Goal: Find specific page/section: Find specific page/section

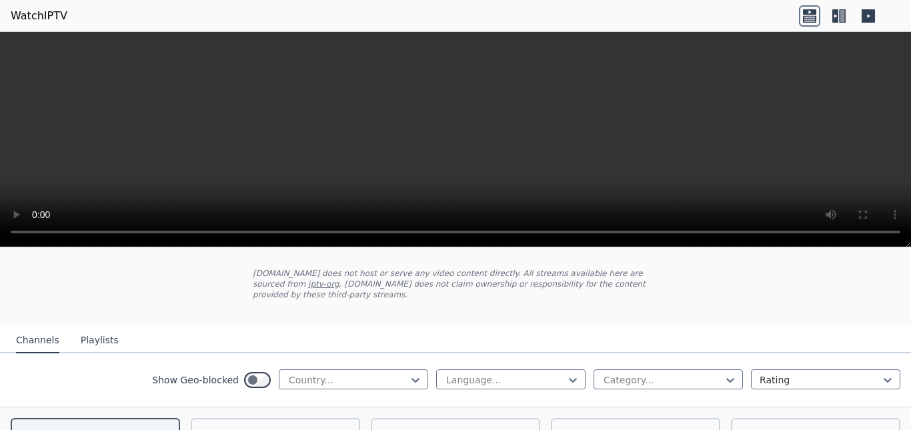
scroll to position [133, 0]
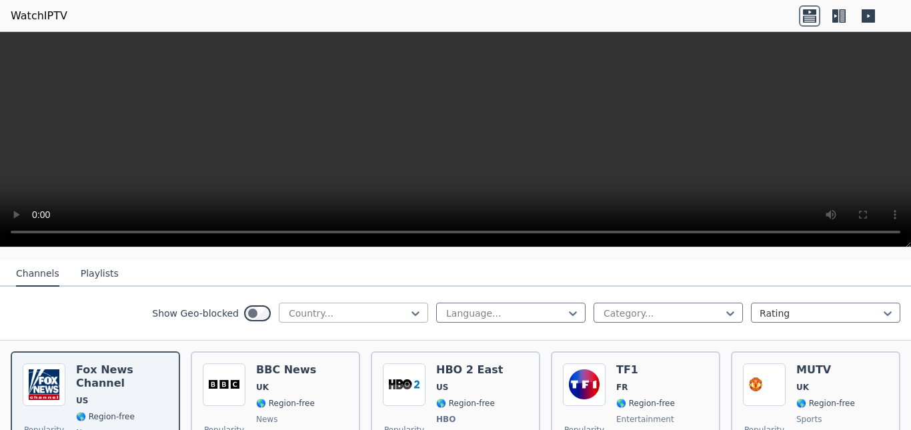
click at [397, 307] on div at bounding box center [348, 313] width 121 height 13
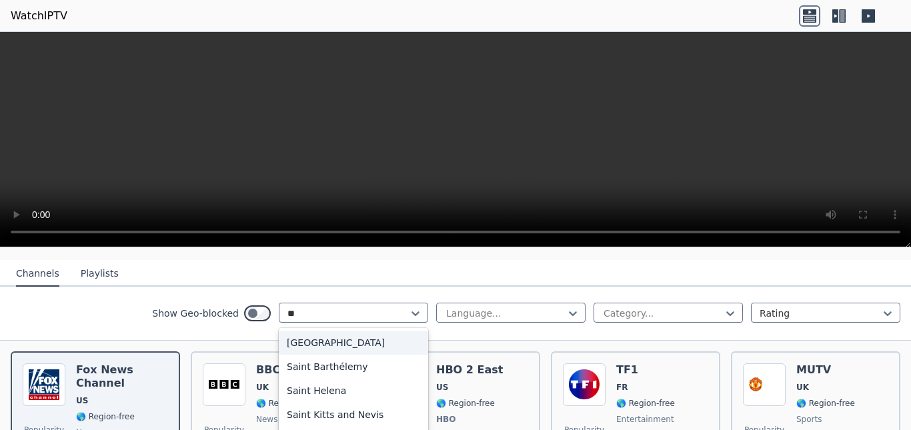
type input "***"
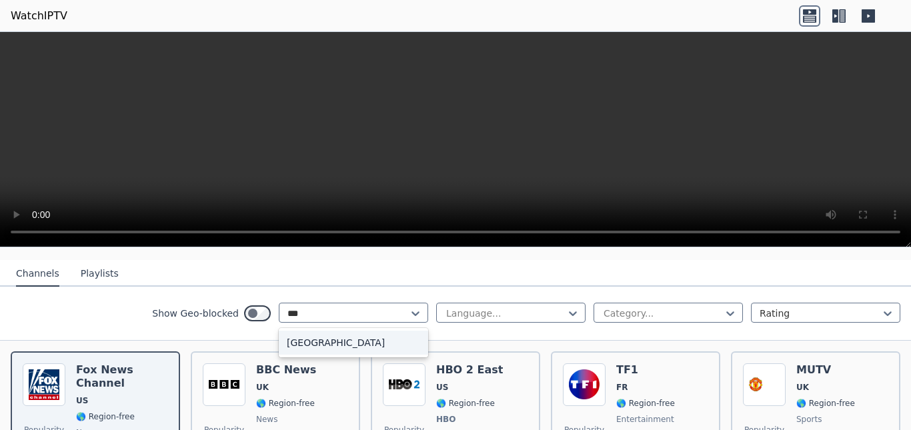
click at [306, 331] on div "[GEOGRAPHIC_DATA]" at bounding box center [353, 343] width 149 height 24
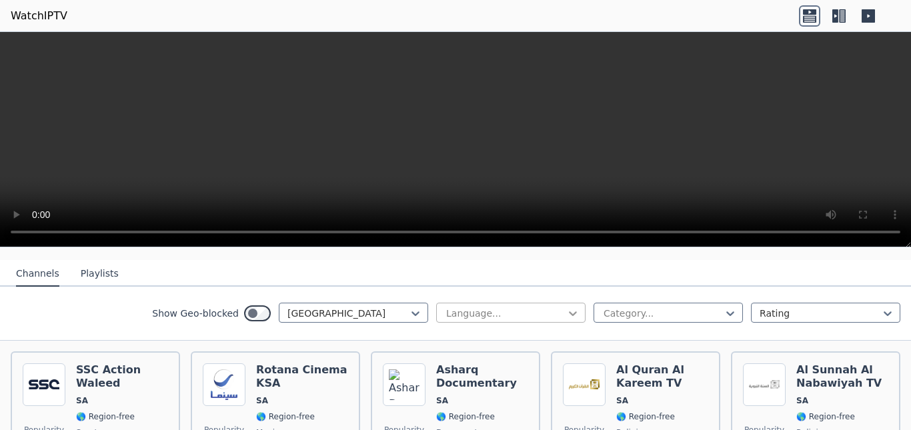
click at [566, 308] on icon at bounding box center [572, 313] width 13 height 13
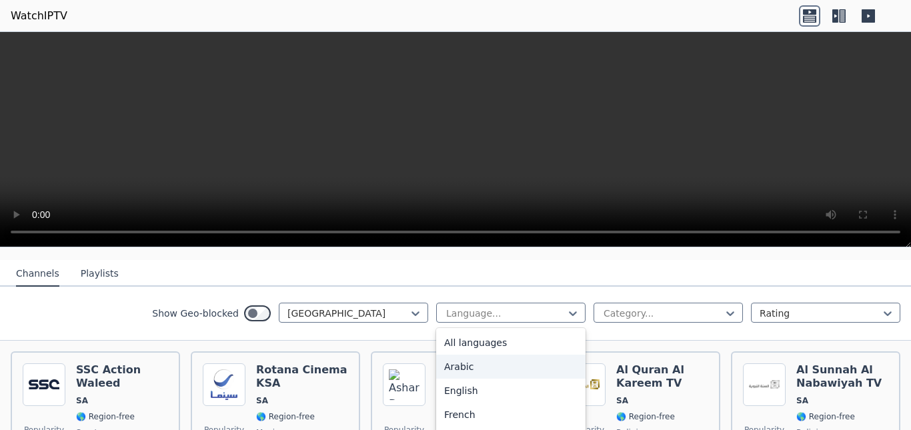
click at [487, 360] on div "Arabic" at bounding box center [510, 367] width 149 height 24
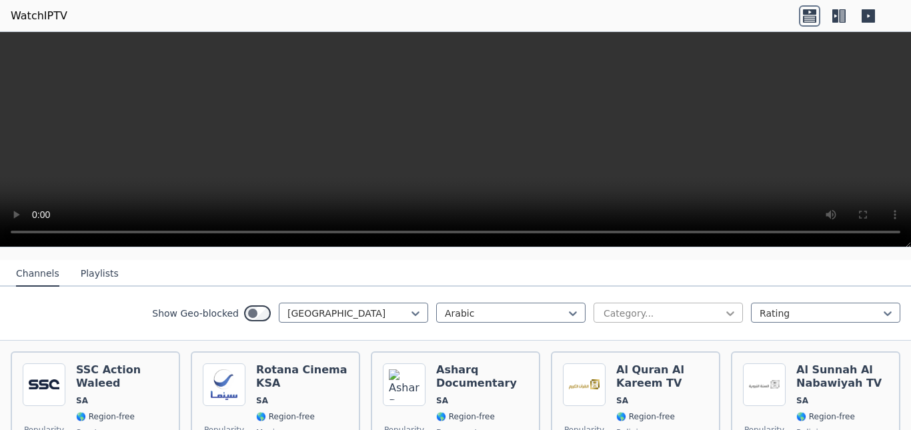
click at [727, 312] on icon at bounding box center [731, 314] width 8 height 5
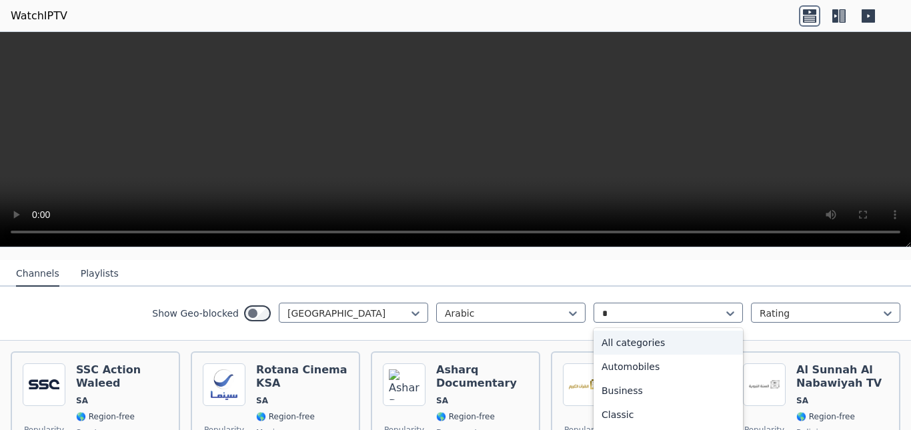
type input "**"
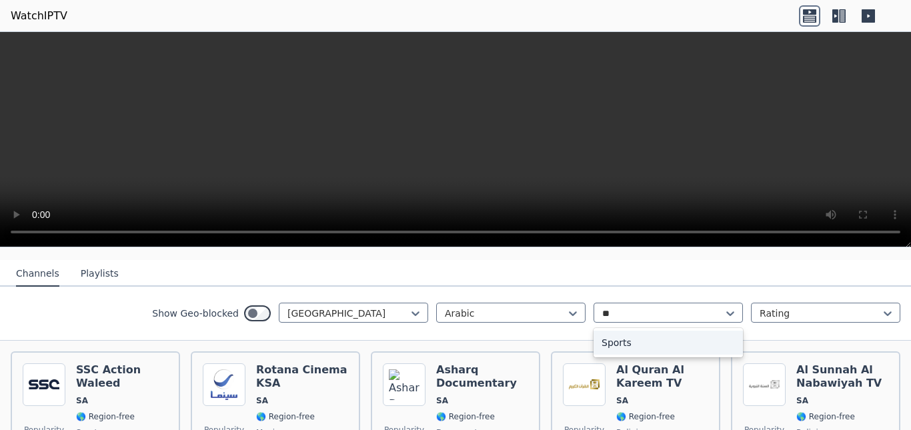
click at [638, 342] on div "Sports" at bounding box center [668, 343] width 149 height 24
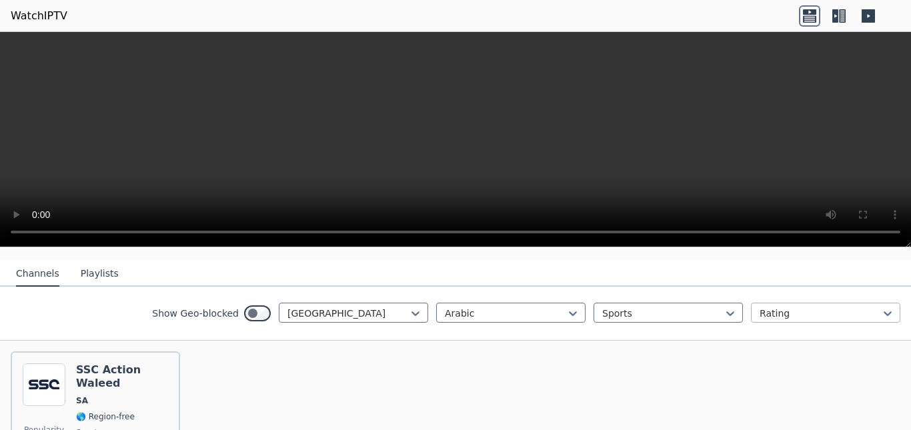
click at [859, 307] on div at bounding box center [820, 313] width 121 height 13
drag, startPoint x: 859, startPoint y: 300, endPoint x: 911, endPoint y: 313, distance: 53.1
click at [860, 307] on div at bounding box center [820, 313] width 121 height 13
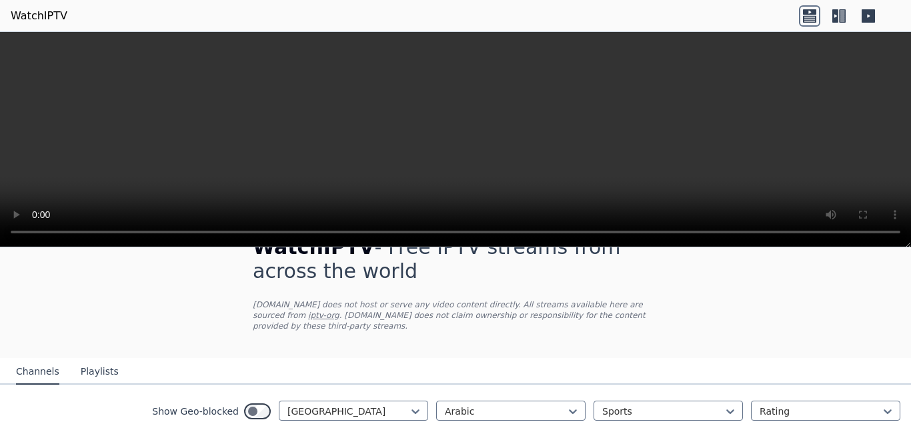
scroll to position [32, 0]
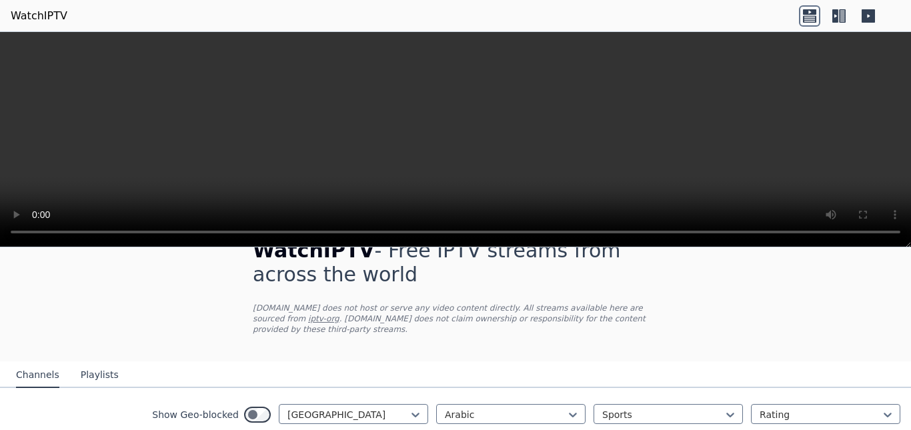
click at [110, 363] on div "Channels Playlists" at bounding box center [67, 375] width 124 height 25
click at [104, 363] on button "Playlists" at bounding box center [100, 375] width 38 height 25
